Goal: Contribute content: Add original content to the website for others to see

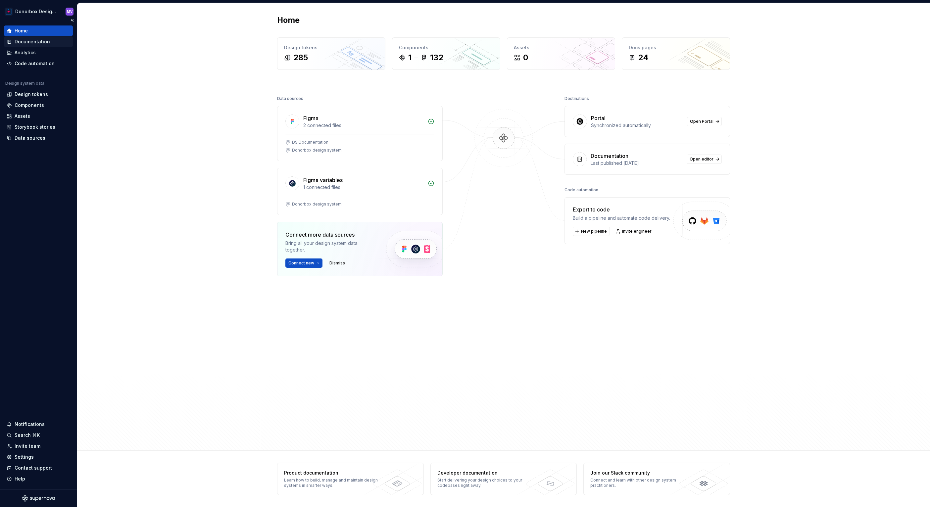
click at [28, 43] on div "Documentation" at bounding box center [32, 41] width 35 height 7
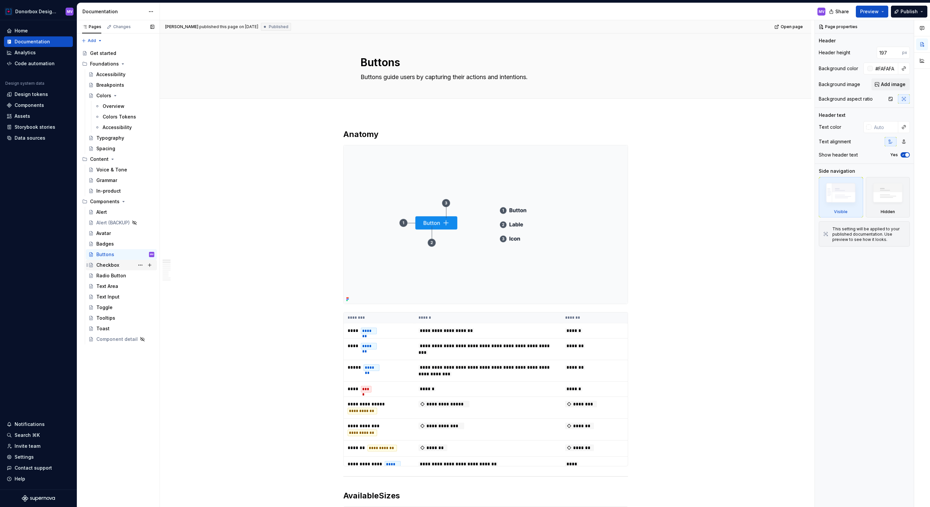
click at [114, 266] on div "Checkbox" at bounding box center [107, 265] width 23 height 7
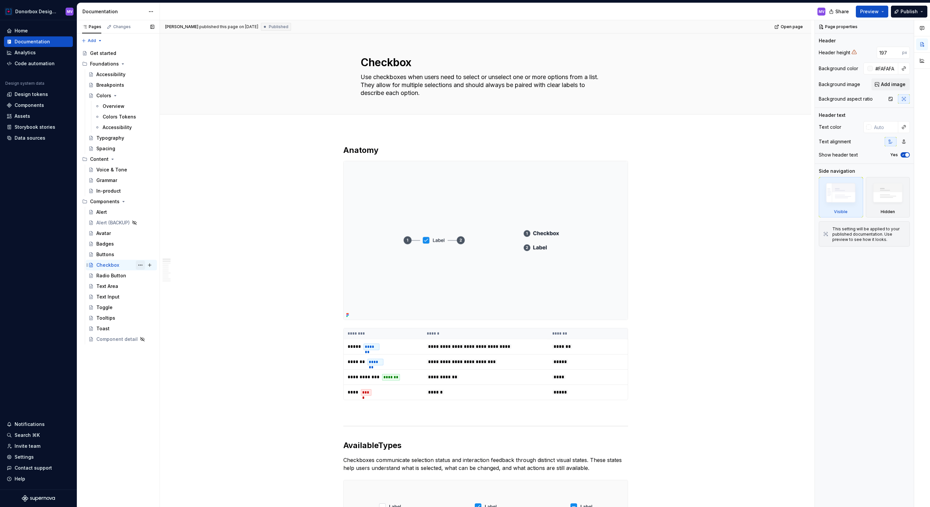
click at [141, 265] on button "Page tree" at bounding box center [140, 264] width 9 height 9
click at [153, 286] on div "Duplicate page" at bounding box center [180, 287] width 65 height 7
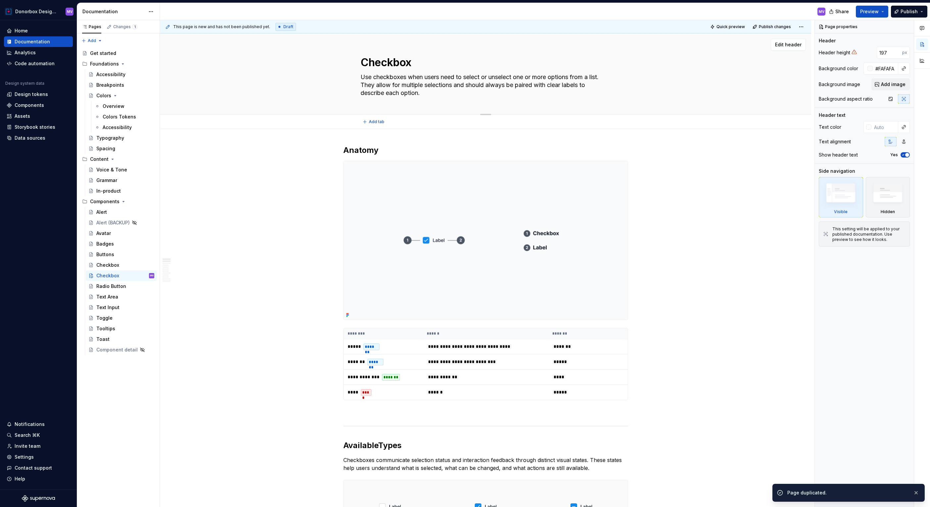
click at [398, 62] on textarea "Checkbox" at bounding box center [484, 63] width 250 height 16
type textarea "*"
type textarea "D"
type textarea "*"
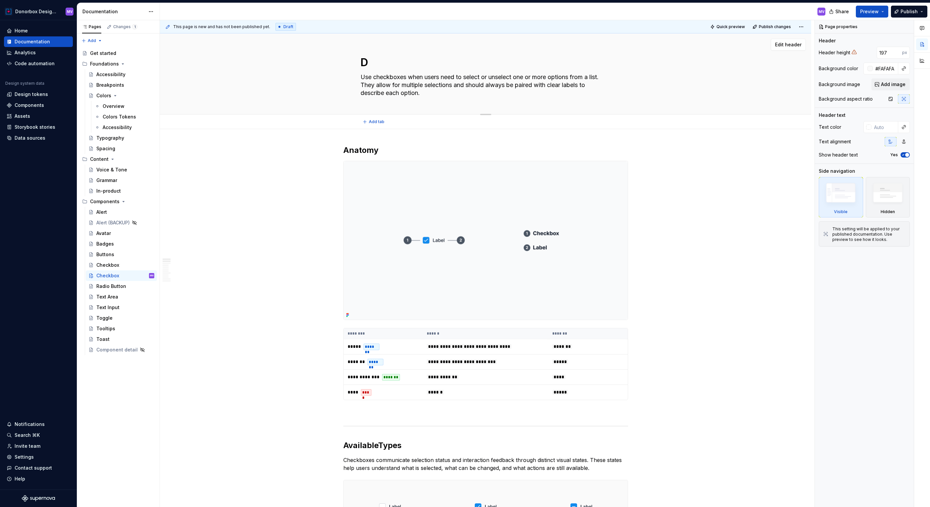
type textarea "Dr"
type textarea "*"
type textarea "Dro"
type textarea "*"
type textarea "Drop"
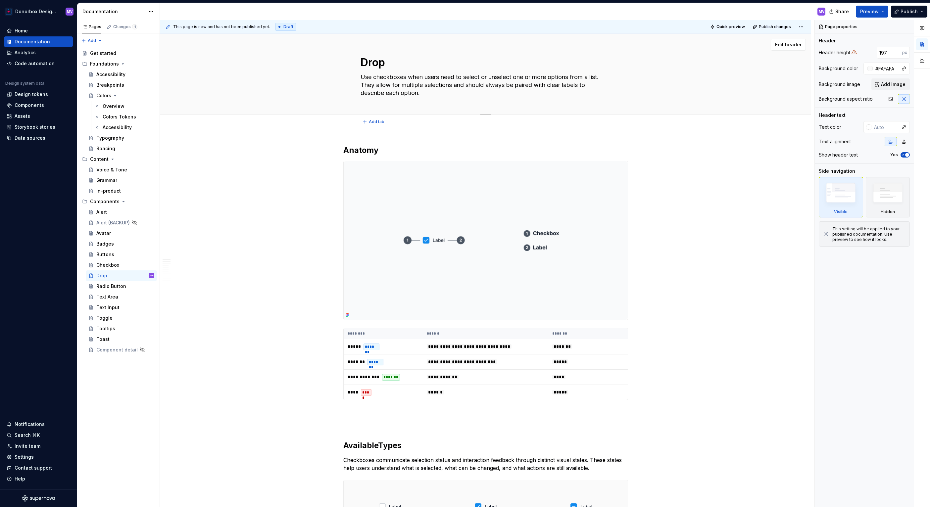
type textarea "*"
type textarea "Dropd"
type textarea "*"
type textarea "Dropdo"
type textarea "*"
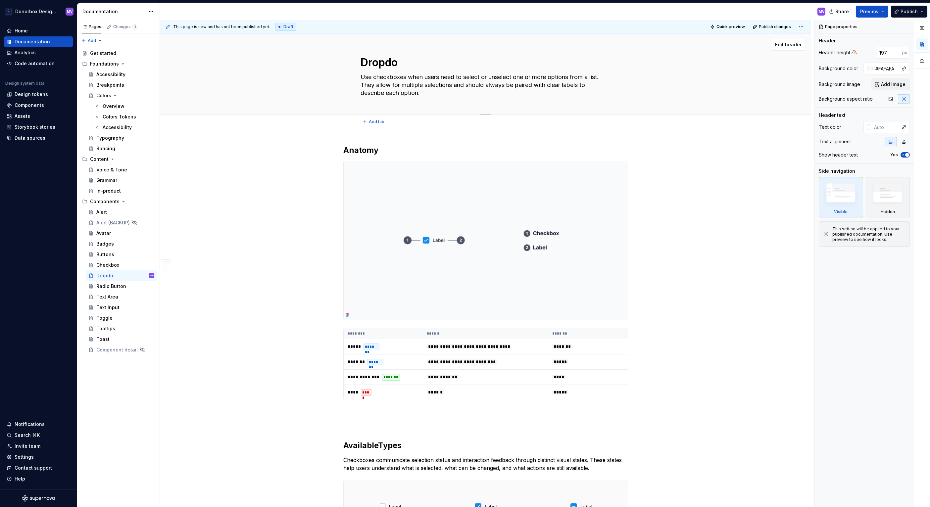
type textarea "Dropdow"
type textarea "*"
type textarea "Dropdown"
type textarea "*"
type textarea "Dropdown"
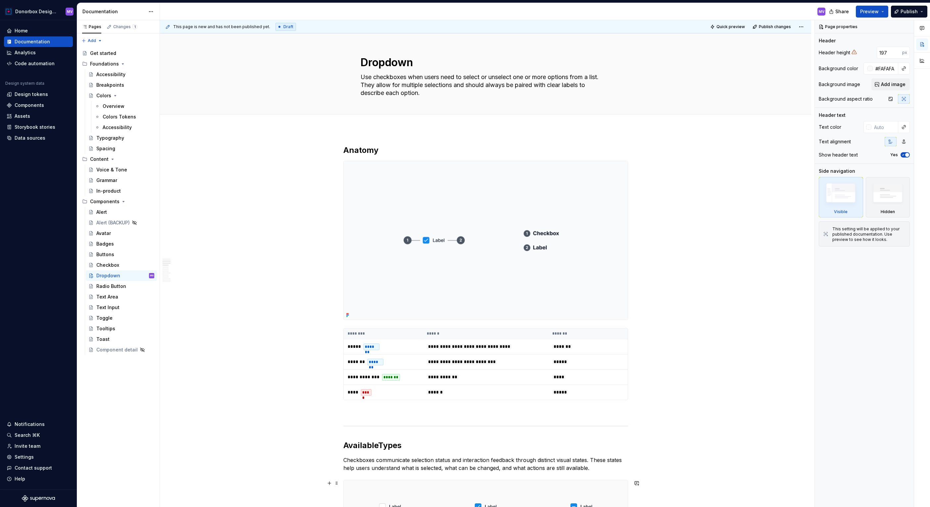
scroll to position [243, 0]
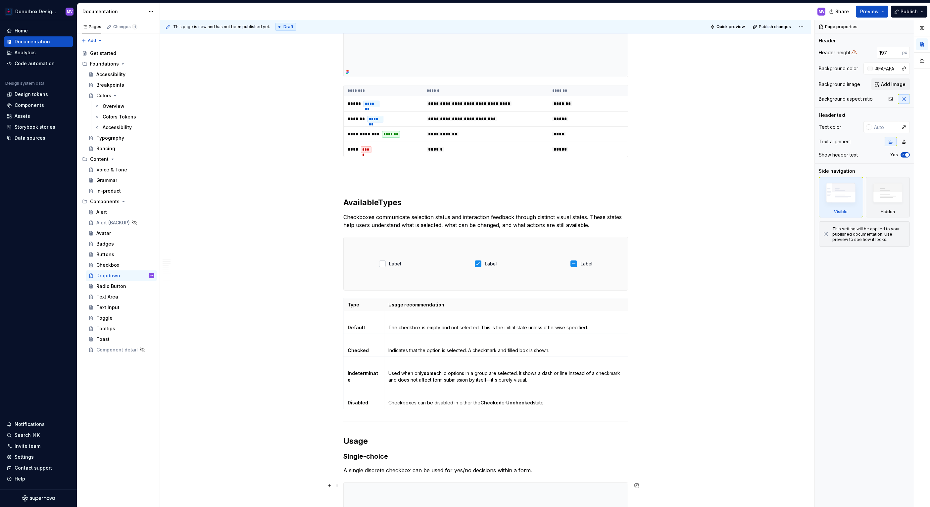
type textarea "*"
